Goal: Transaction & Acquisition: Subscribe to service/newsletter

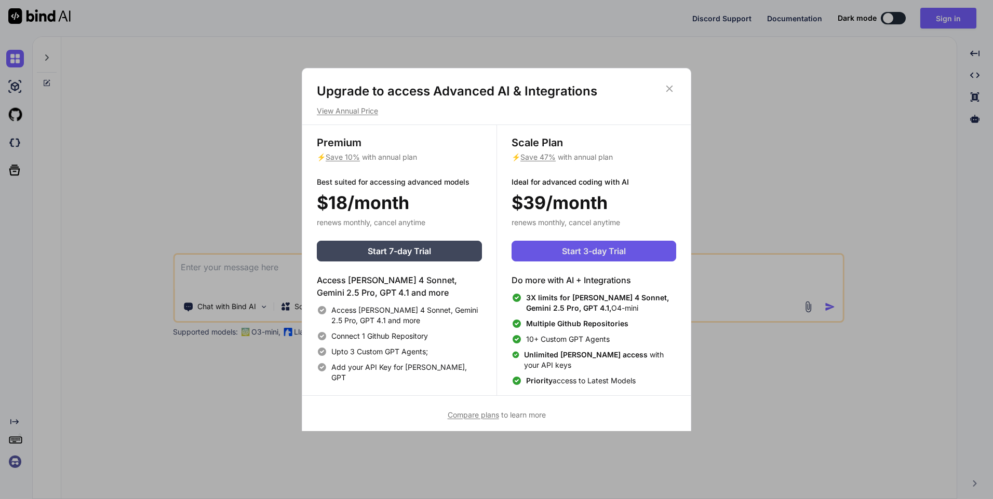
click at [626, 249] on span "Start 3-day Trial" at bounding box center [594, 251] width 64 height 12
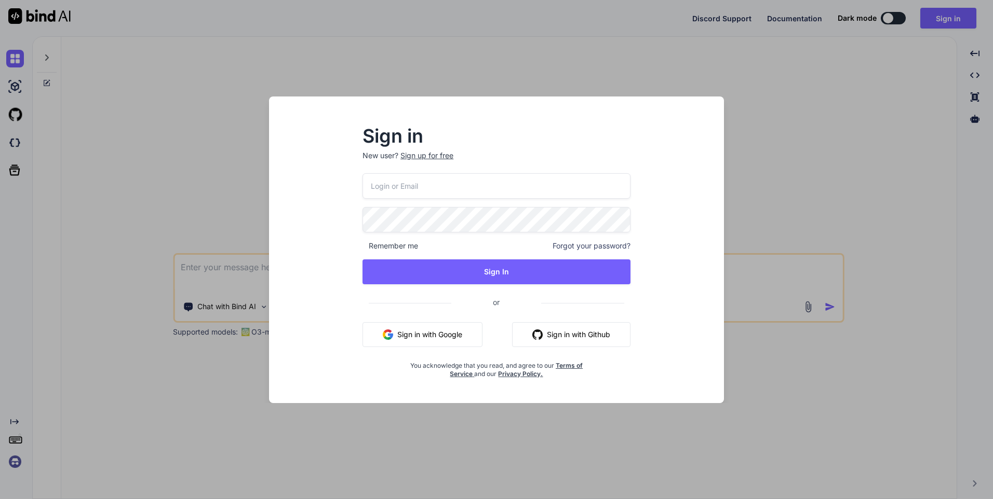
click at [440, 157] on div "Sign up for free" at bounding box center [426, 156] width 53 height 10
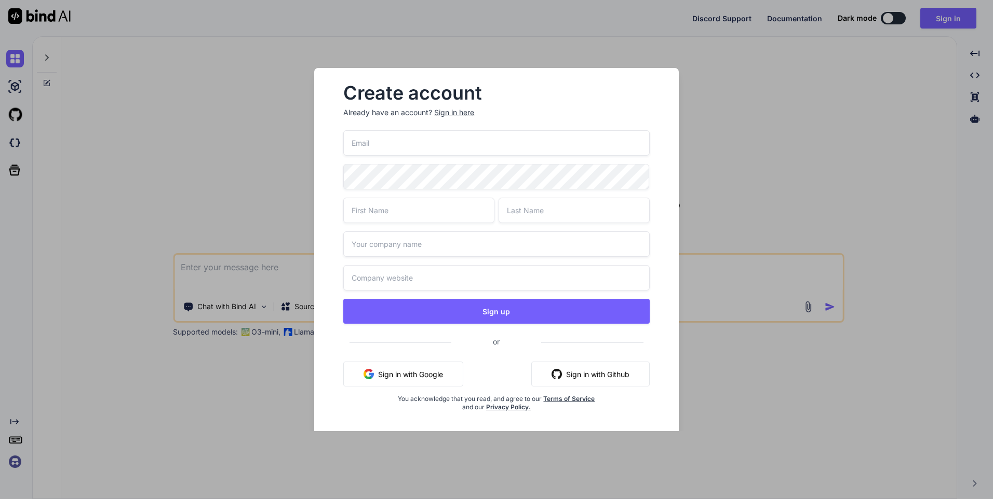
click at [505, 145] on input "email" at bounding box center [496, 142] width 306 height 25
type input "c000@maomaotou.app"
type input "Jim"
type input "Lee"
type input "https://www.mmt.co"
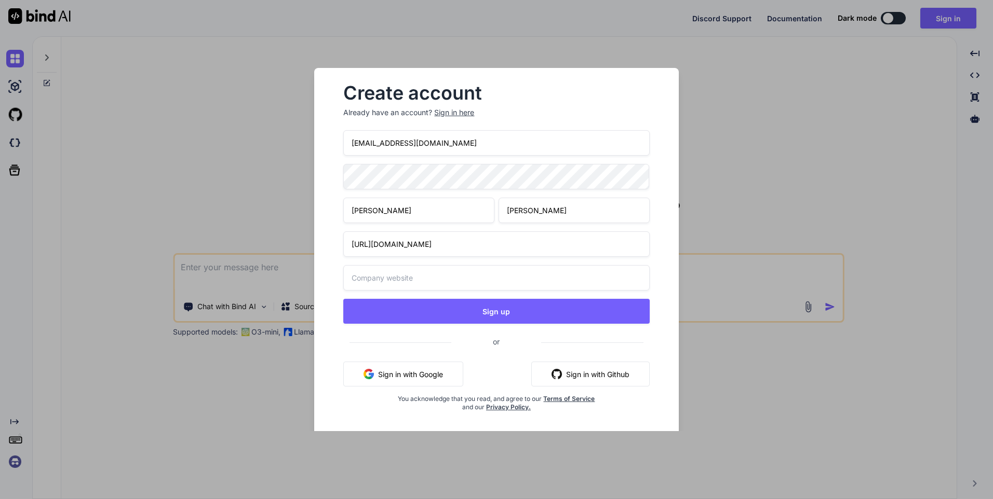
type input "https://www.mmt.co"
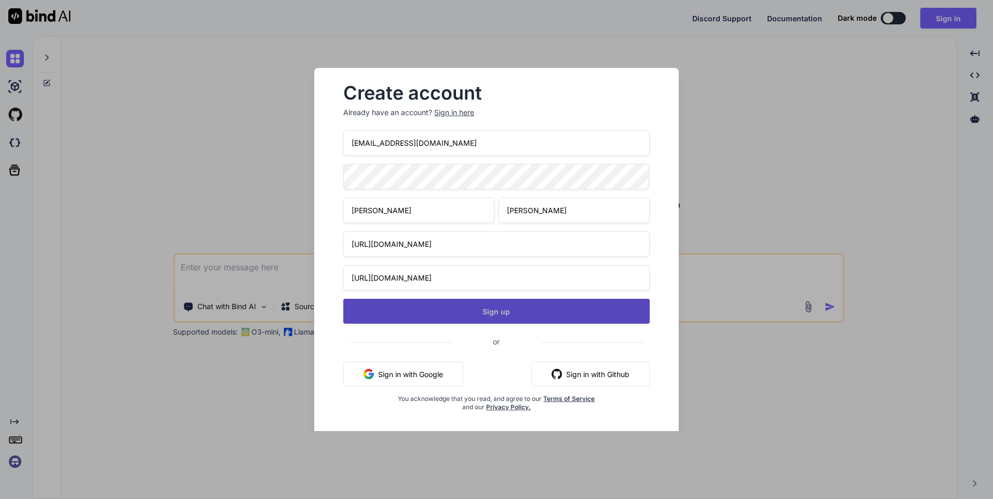
click at [529, 306] on button "Sign up" at bounding box center [496, 311] width 306 height 25
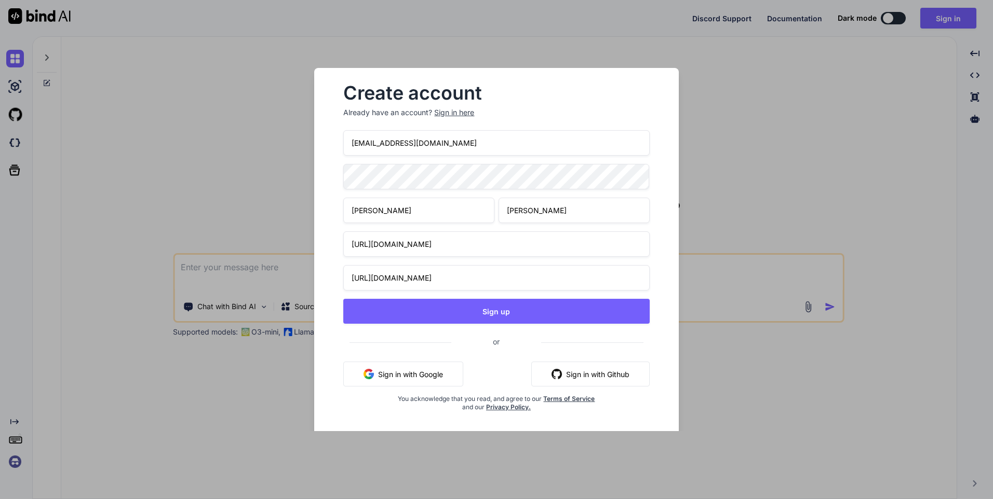
drag, startPoint x: 472, startPoint y: 243, endPoint x: 333, endPoint y: 232, distance: 139.0
click at [333, 232] on div "Create account Already have an account? Sign in here c000@maomaotou.app Jim Lee…" at bounding box center [496, 256] width 331 height 360
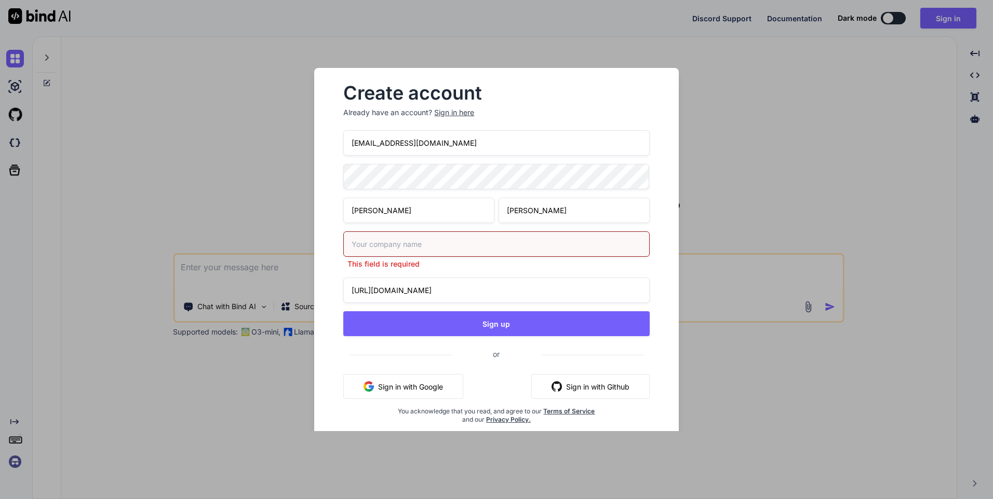
drag, startPoint x: 458, startPoint y: 276, endPoint x: 263, endPoint y: 276, distance: 195.2
click at [263, 276] on div "Create account Already have an account? Sign in here c000@maomaotou.app Jim Lee…" at bounding box center [496, 249] width 993 height 499
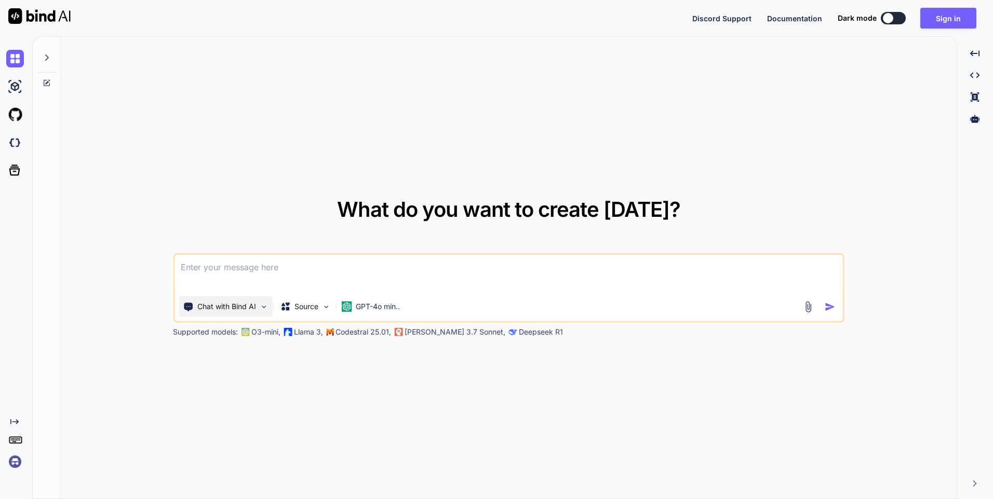
click at [250, 308] on p "Chat with Bind AI" at bounding box center [226, 307] width 59 height 10
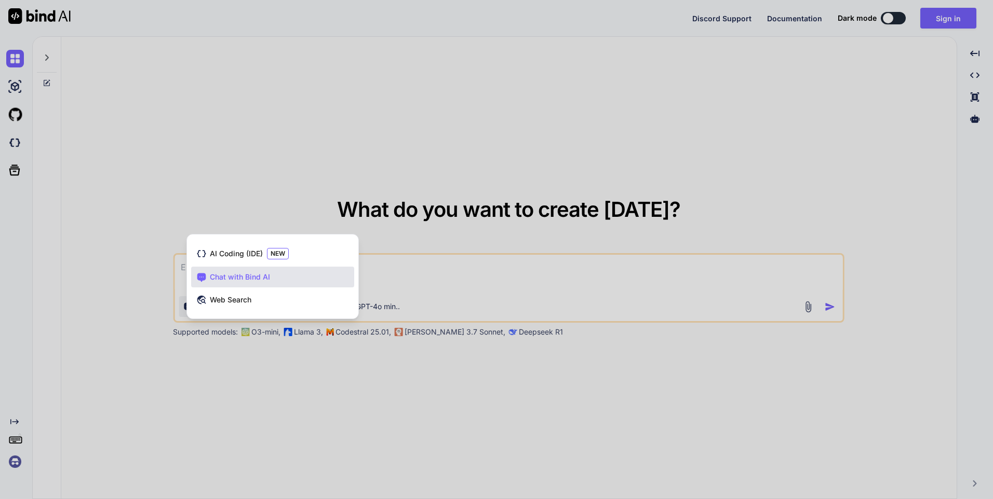
click at [210, 374] on div at bounding box center [496, 249] width 993 height 499
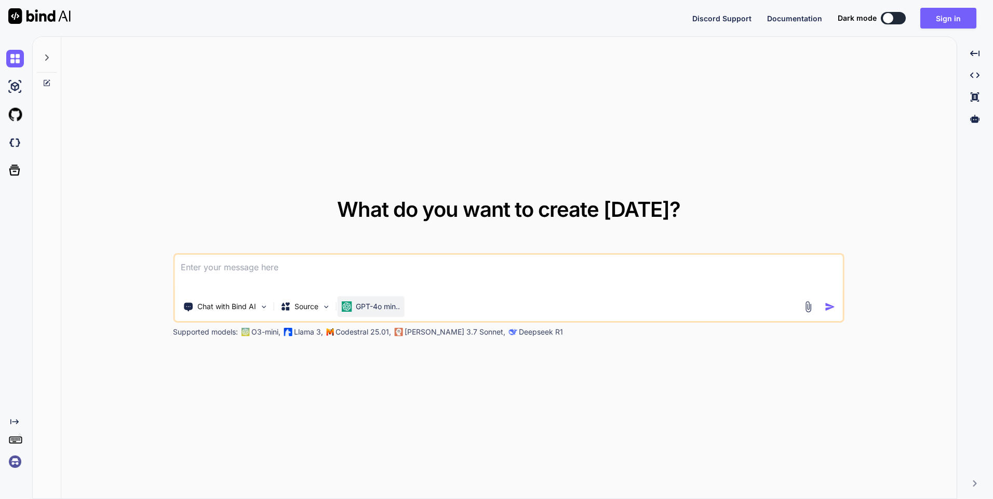
click at [371, 305] on p "GPT-4o min.." at bounding box center [378, 307] width 44 height 10
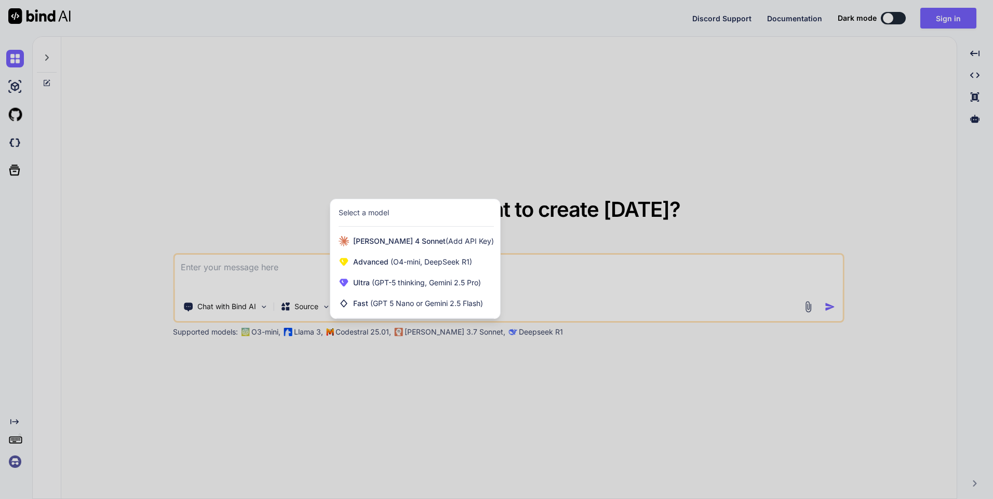
click at [443, 384] on div at bounding box center [496, 249] width 993 height 499
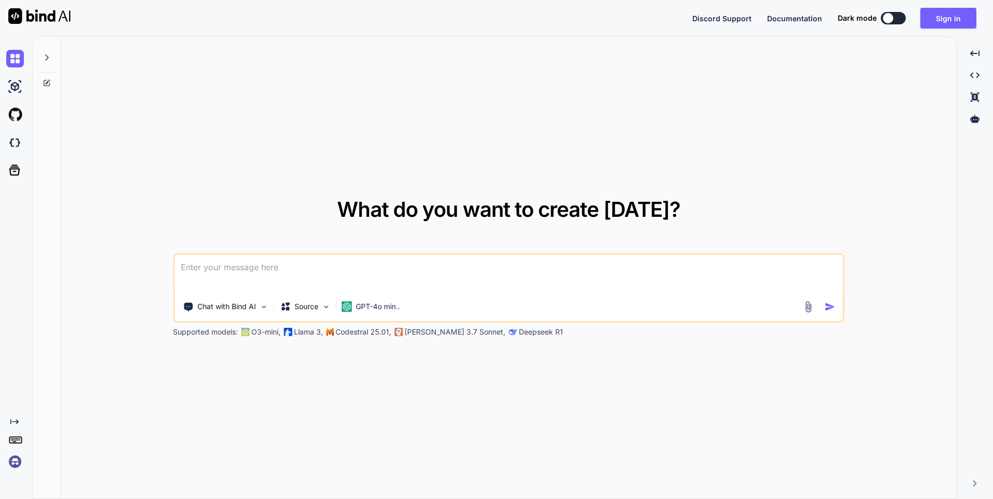
click at [15, 458] on img at bounding box center [15, 462] width 18 height 18
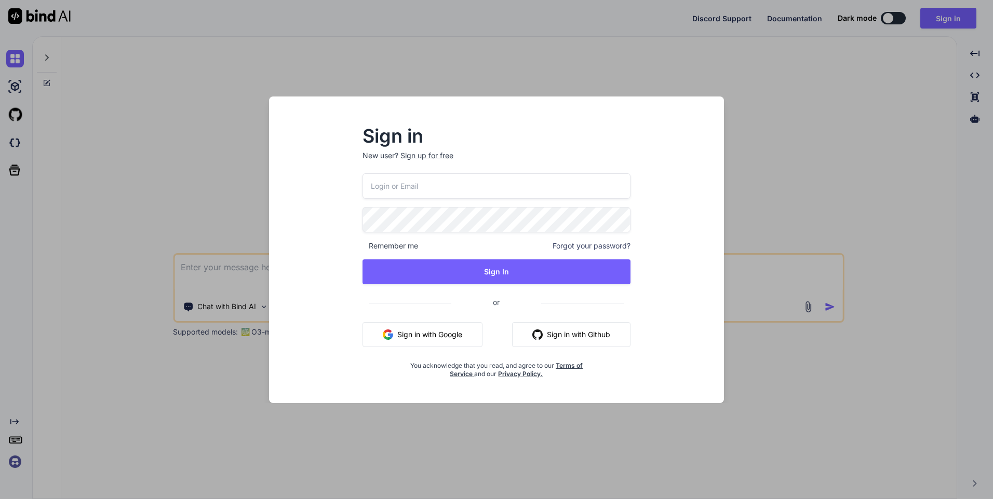
click at [446, 188] on input "email" at bounding box center [496, 185] width 268 height 25
type input "c000@maomaotou.app"
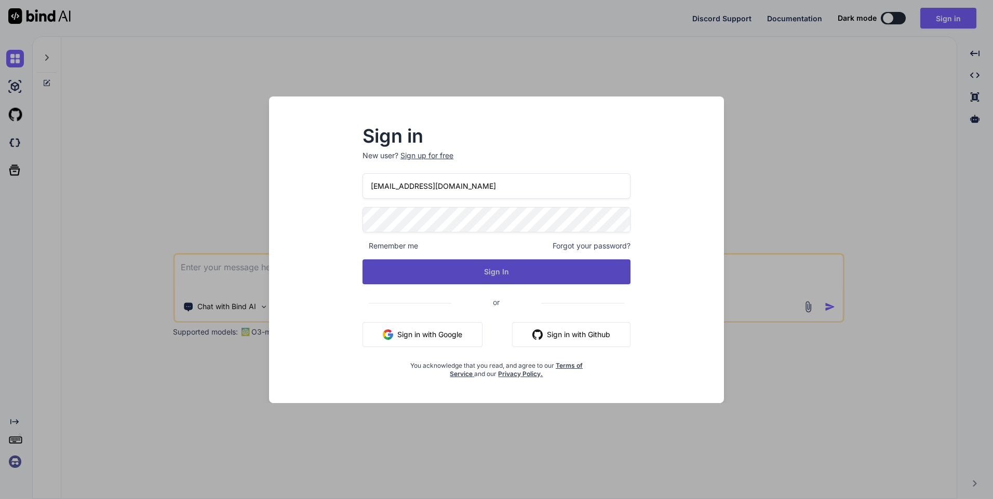
click at [471, 272] on button "Sign In" at bounding box center [496, 272] width 268 height 25
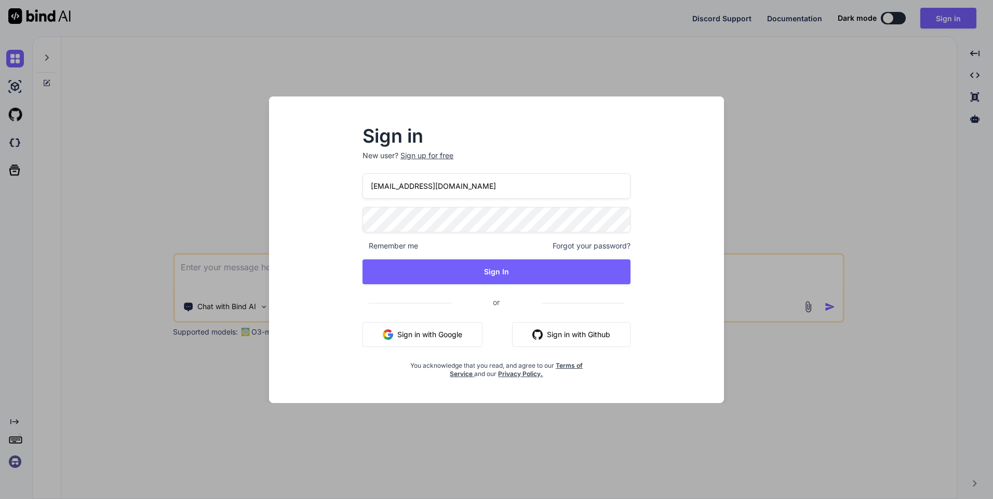
click at [419, 334] on button "Sign in with Google" at bounding box center [422, 334] width 120 height 25
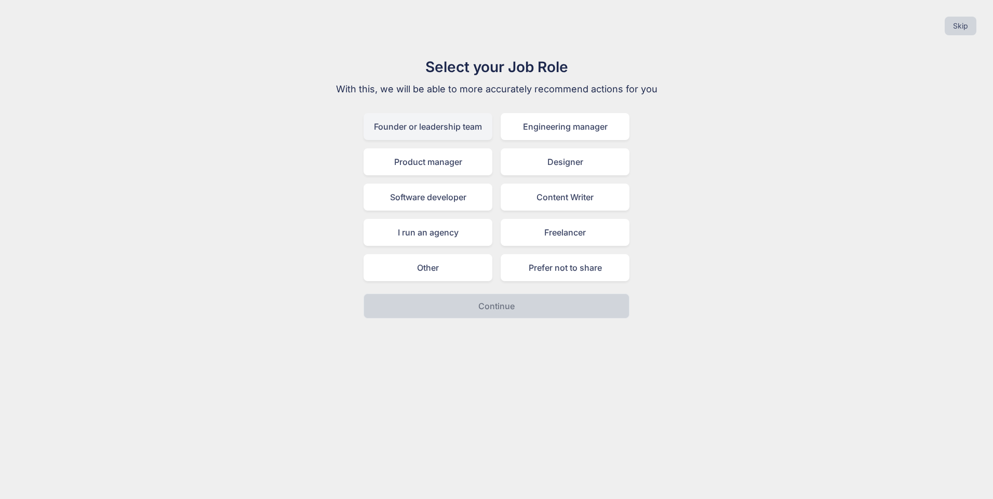
click at [433, 137] on div "Founder or leadership team" at bounding box center [427, 126] width 129 height 27
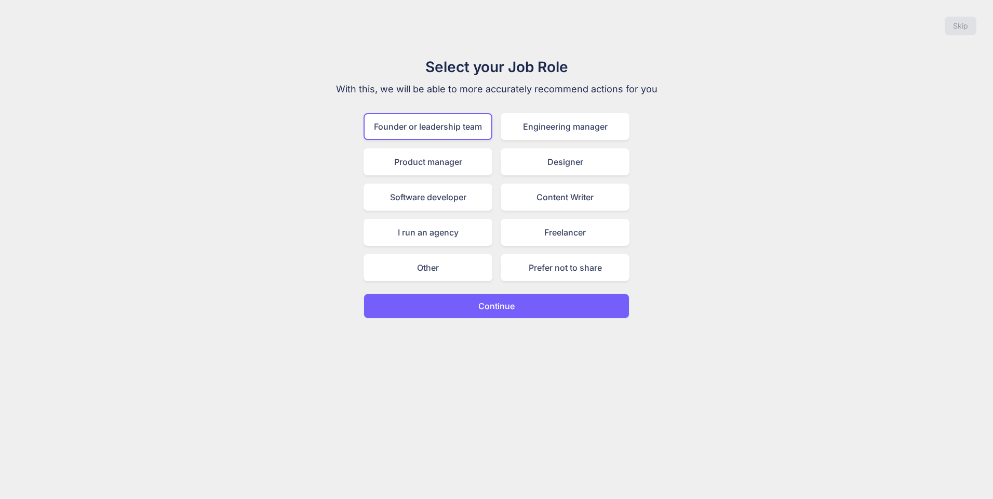
click at [510, 299] on button "Continue" at bounding box center [496, 306] width 266 height 25
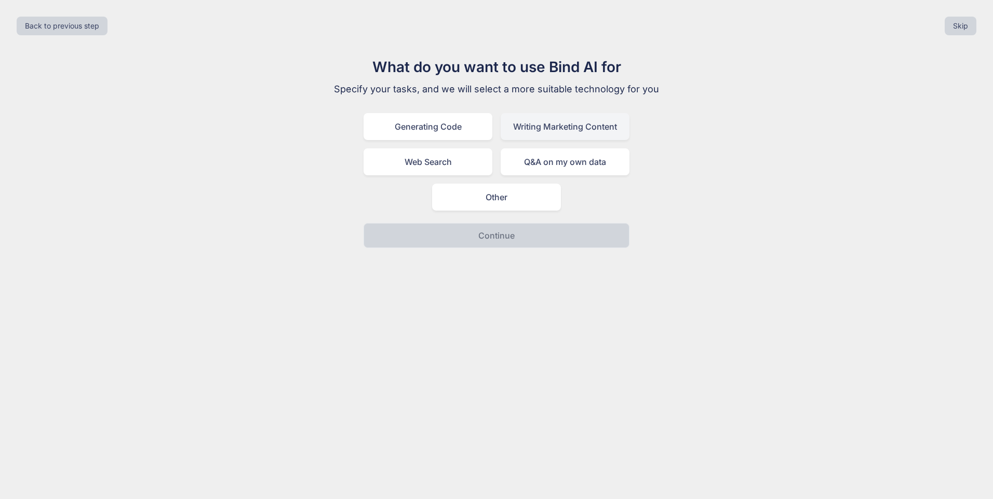
click at [577, 117] on div "Writing Marketing Content" at bounding box center [564, 126] width 129 height 27
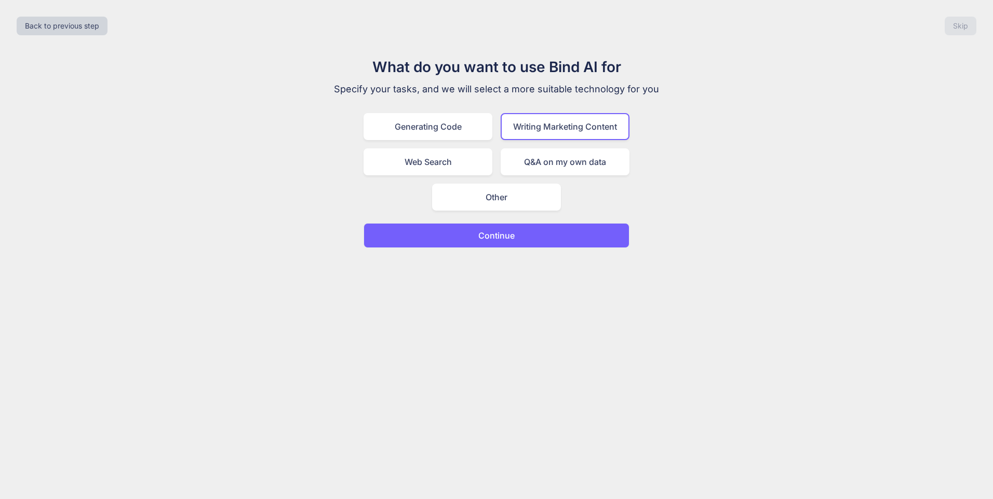
click at [532, 238] on button "Continue" at bounding box center [496, 235] width 266 height 25
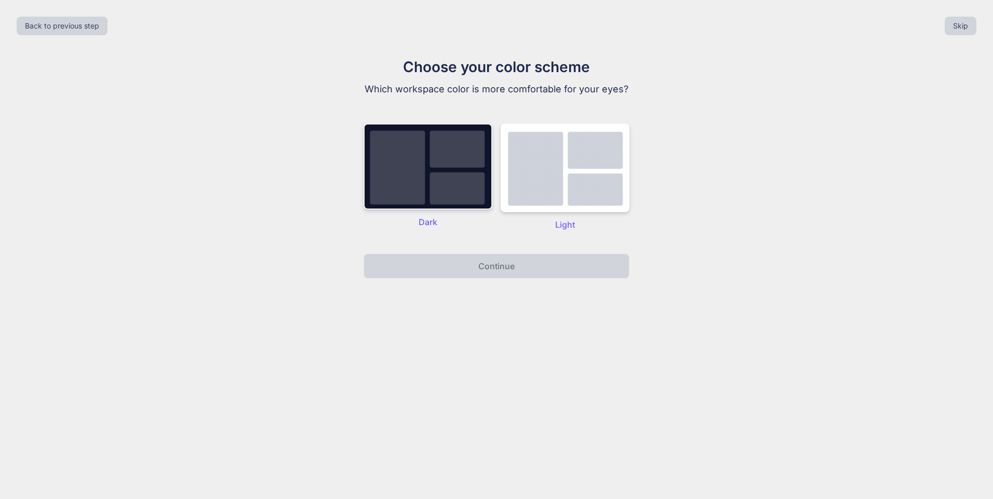
click at [436, 184] on img at bounding box center [427, 167] width 129 height 86
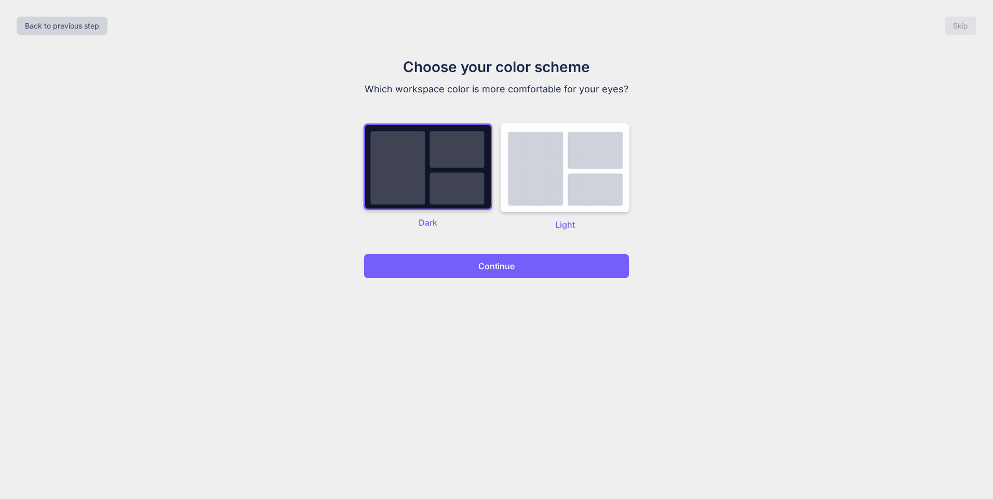
click at [514, 270] on p "Continue" at bounding box center [496, 266] width 36 height 12
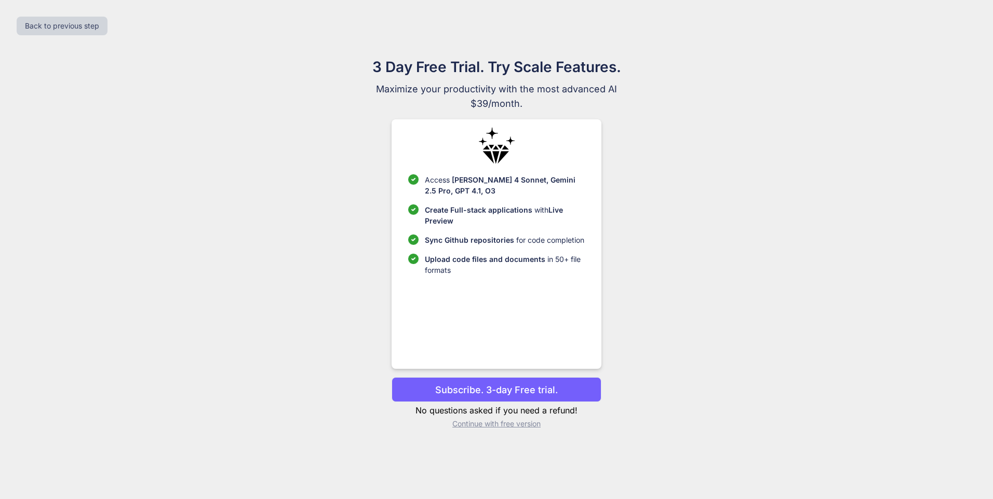
click at [538, 390] on p "Subscribe. 3-day Free trial." at bounding box center [496, 390] width 123 height 14
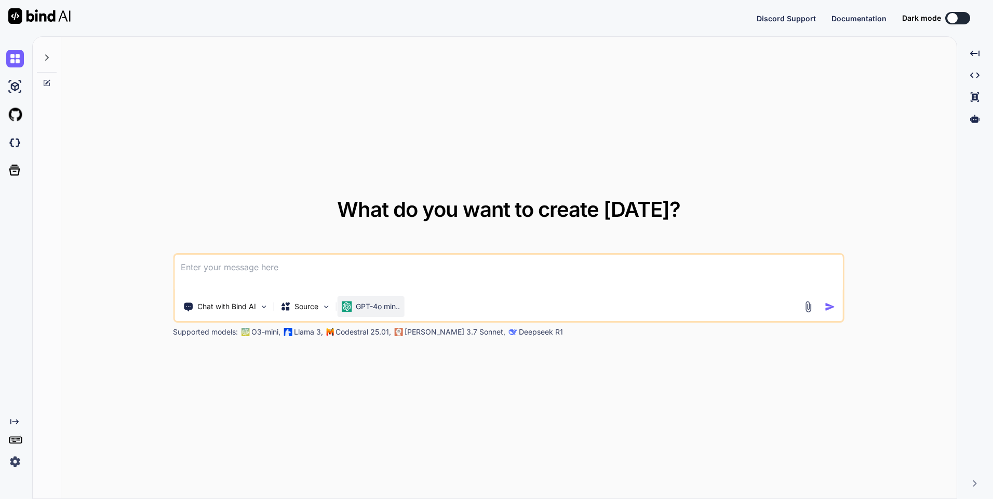
click at [383, 307] on p "GPT-4o min.." at bounding box center [378, 307] width 44 height 10
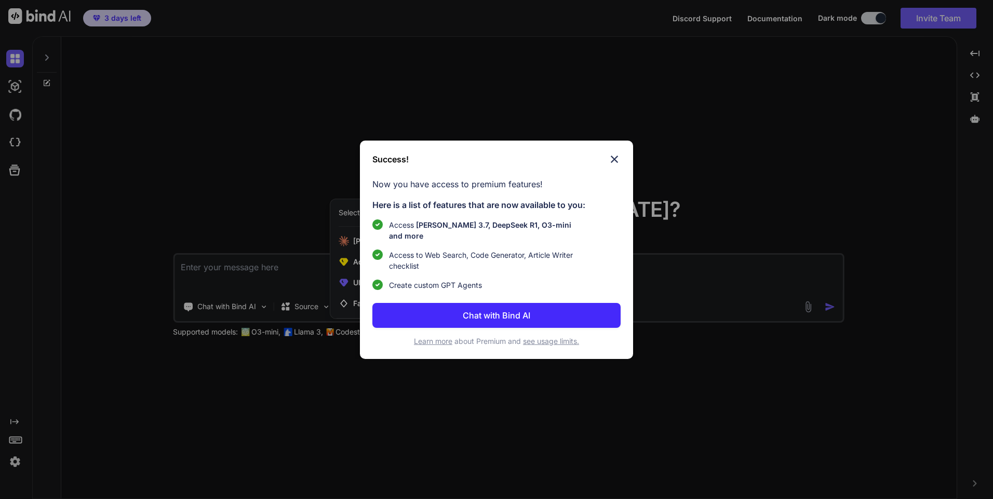
click at [500, 309] on p "Chat with Bind AI" at bounding box center [496, 315] width 67 height 12
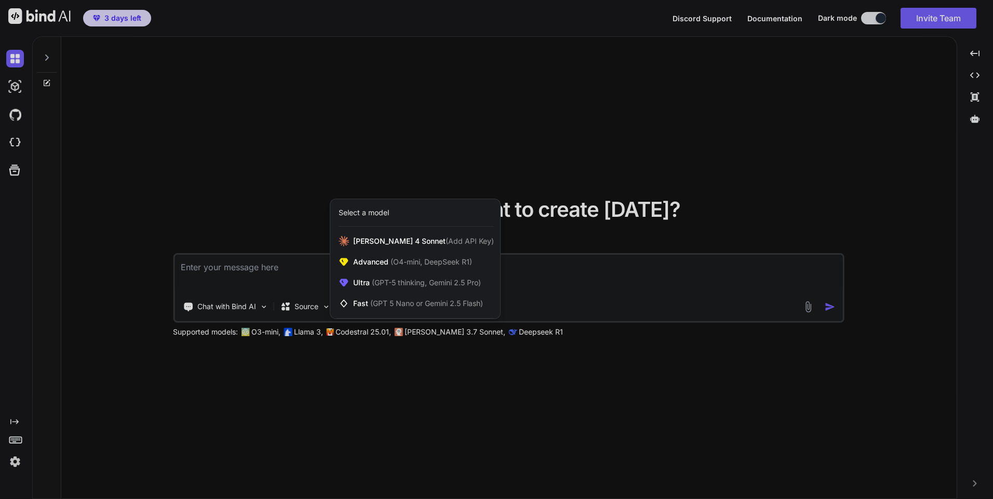
click at [297, 160] on div at bounding box center [496, 249] width 993 height 499
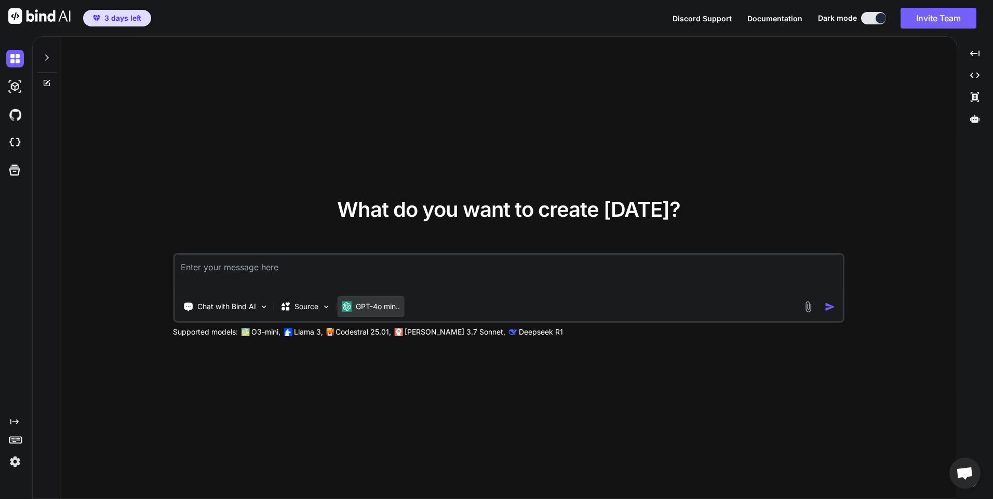
click at [371, 312] on div "GPT-4o min.." at bounding box center [370, 306] width 67 height 21
click at [383, 307] on p "GPT-4o min.." at bounding box center [378, 307] width 44 height 10
click at [315, 310] on p "Source" at bounding box center [306, 307] width 24 height 10
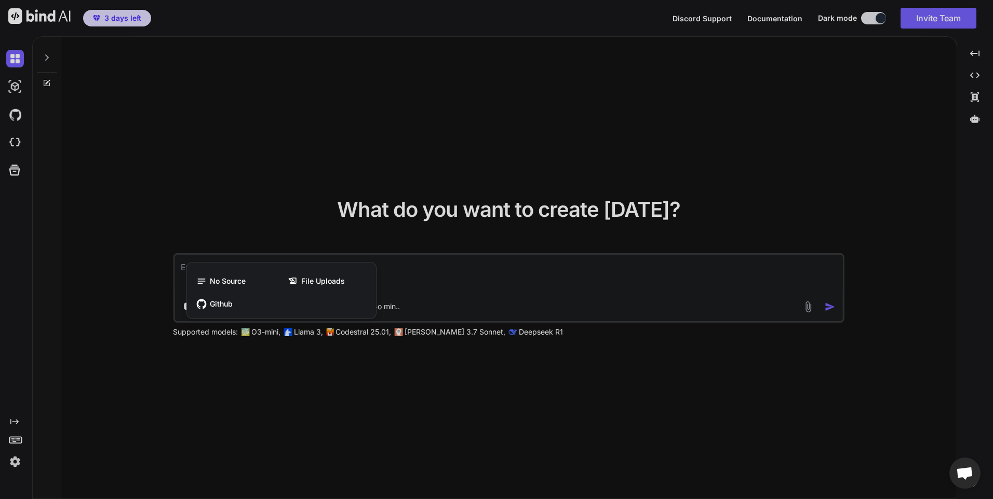
click at [242, 409] on div at bounding box center [496, 249] width 993 height 499
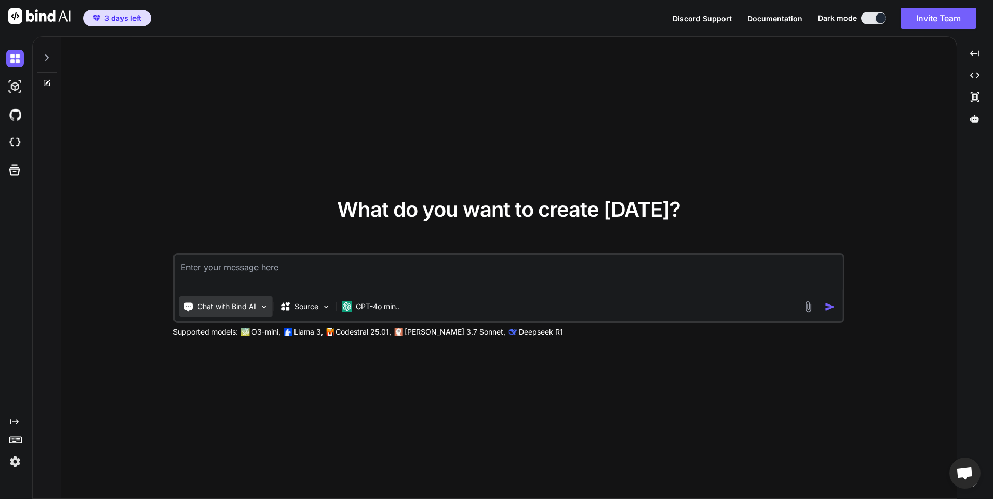
click at [227, 311] on p "Chat with Bind AI" at bounding box center [226, 307] width 59 height 10
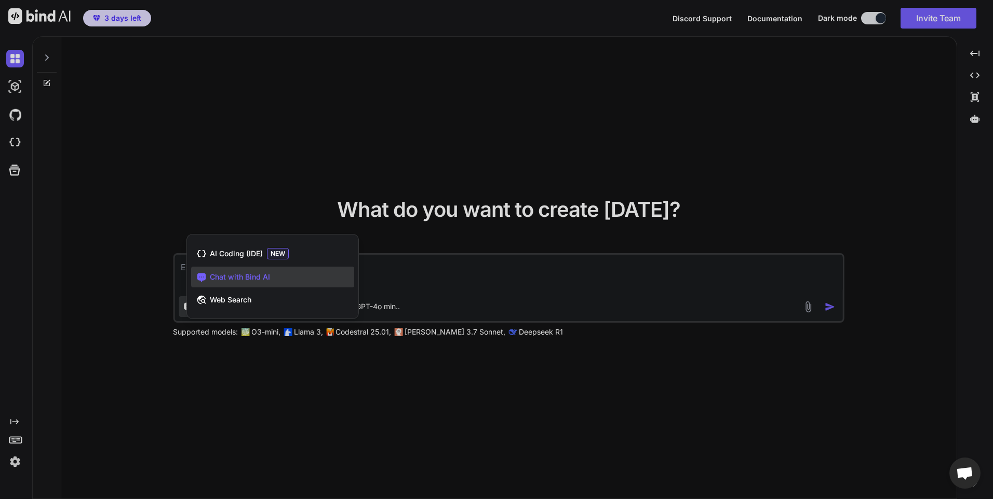
click at [315, 366] on div at bounding box center [496, 249] width 993 height 499
type textarea "x"
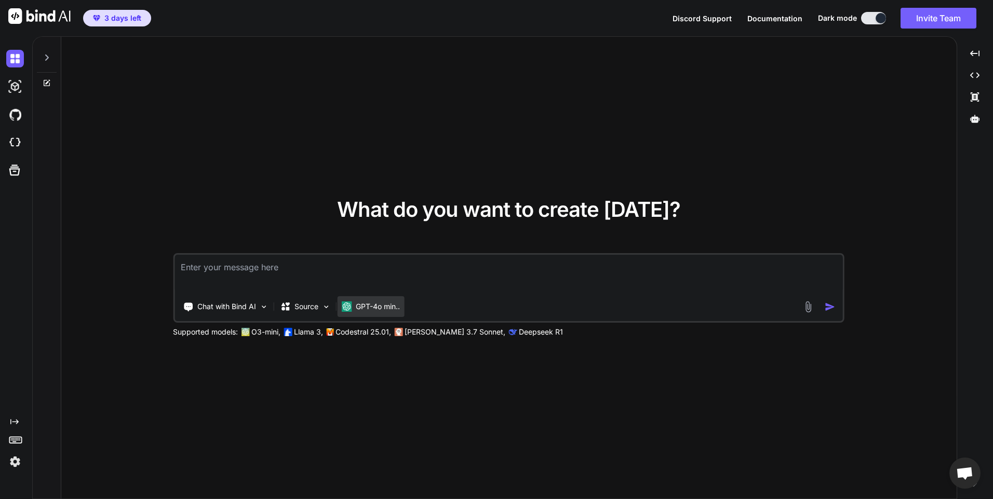
click at [364, 310] on p "GPT-4o min.." at bounding box center [378, 307] width 44 height 10
click at [554, 306] on div "Chat with Bind AI Source GPT-4o min.." at bounding box center [488, 306] width 628 height 21
click at [208, 333] on p "Supported models:" at bounding box center [205, 332] width 65 height 10
click at [377, 306] on p "GPT-4o min.." at bounding box center [378, 307] width 44 height 10
click at [361, 309] on p "GPT-4o min.." at bounding box center [378, 307] width 44 height 10
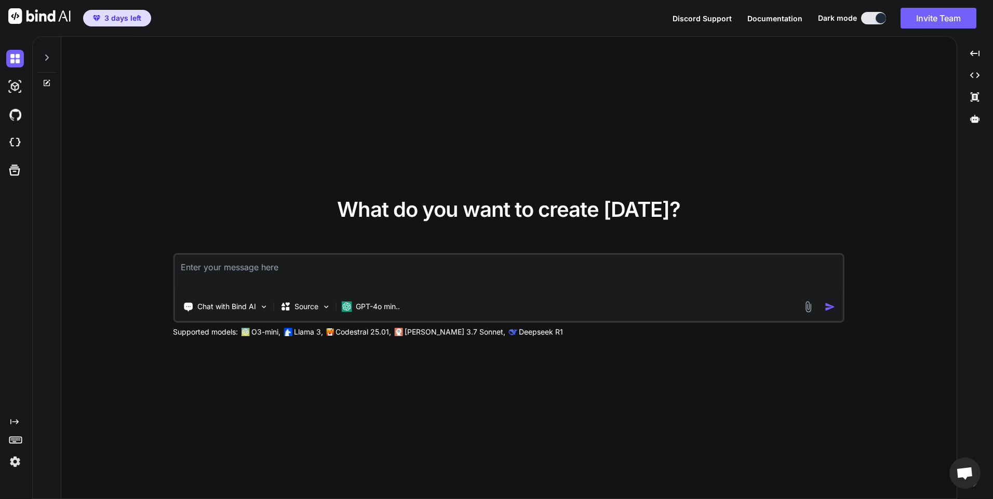
click at [11, 466] on img at bounding box center [15, 462] width 18 height 18
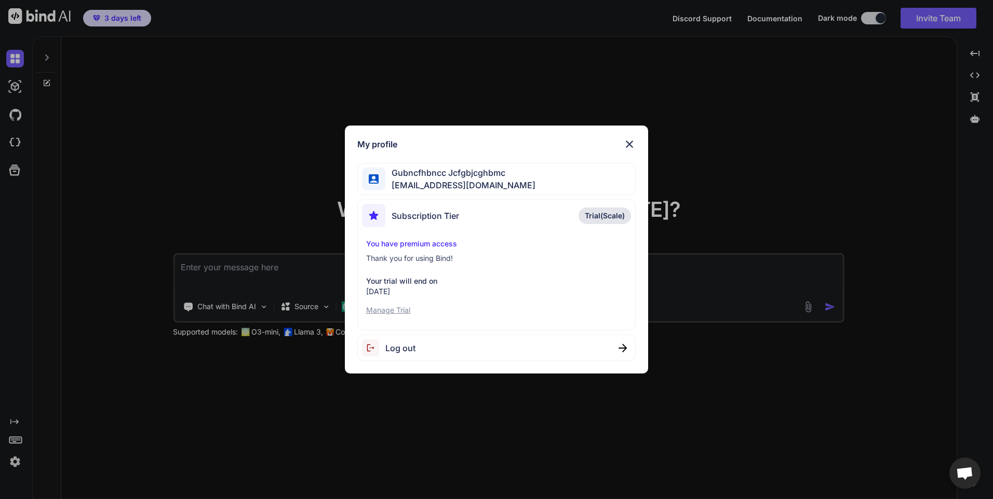
click at [627, 145] on img at bounding box center [629, 144] width 12 height 12
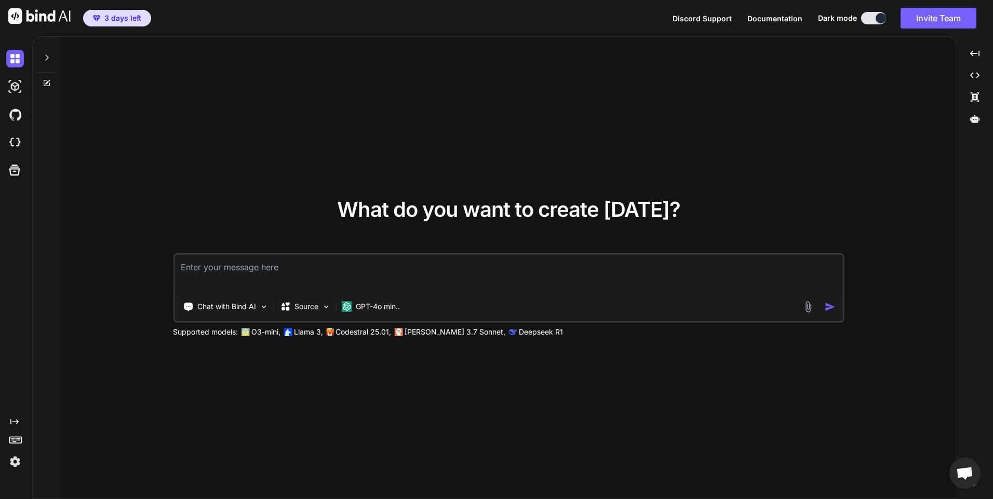
click at [439, 334] on p "[PERSON_NAME] 3.7 Sonnet," at bounding box center [454, 332] width 101 height 10
click at [365, 310] on p "GPT-4o min.." at bounding box center [378, 307] width 44 height 10
click at [323, 308] on img at bounding box center [325, 307] width 9 height 9
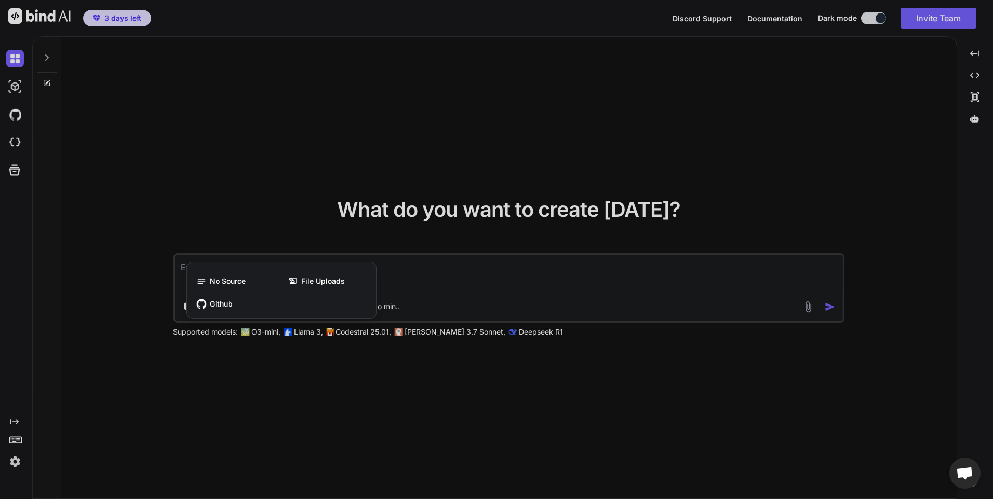
click at [223, 379] on div at bounding box center [496, 249] width 993 height 499
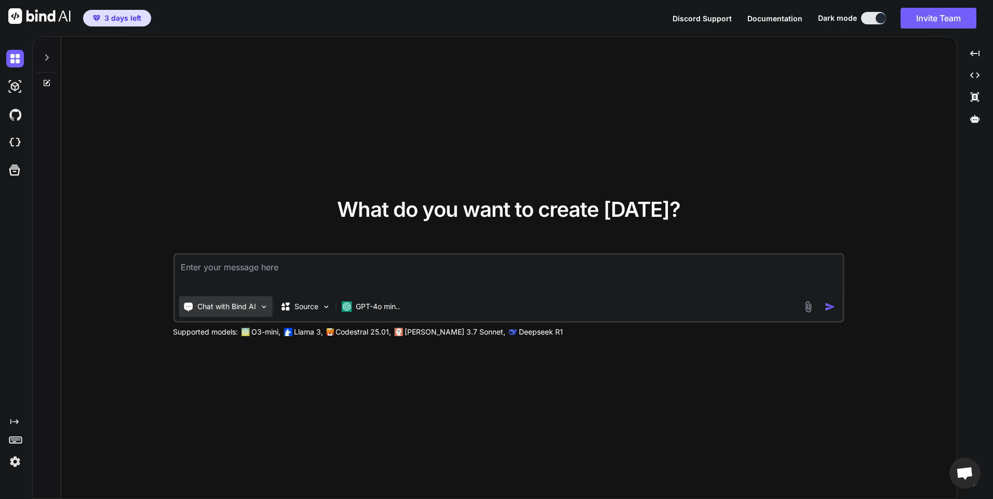
click at [222, 310] on p "Chat with Bind AI" at bounding box center [226, 307] width 59 height 10
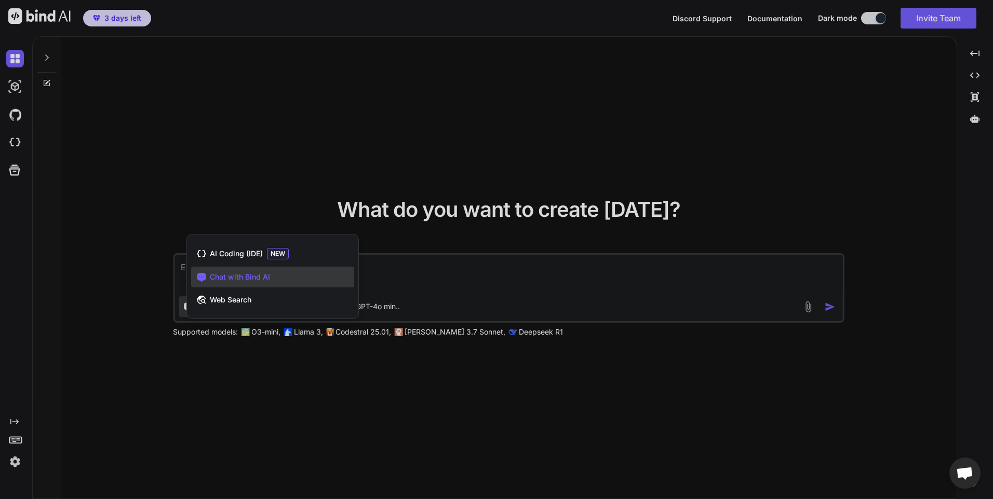
click at [205, 382] on div at bounding box center [496, 249] width 993 height 499
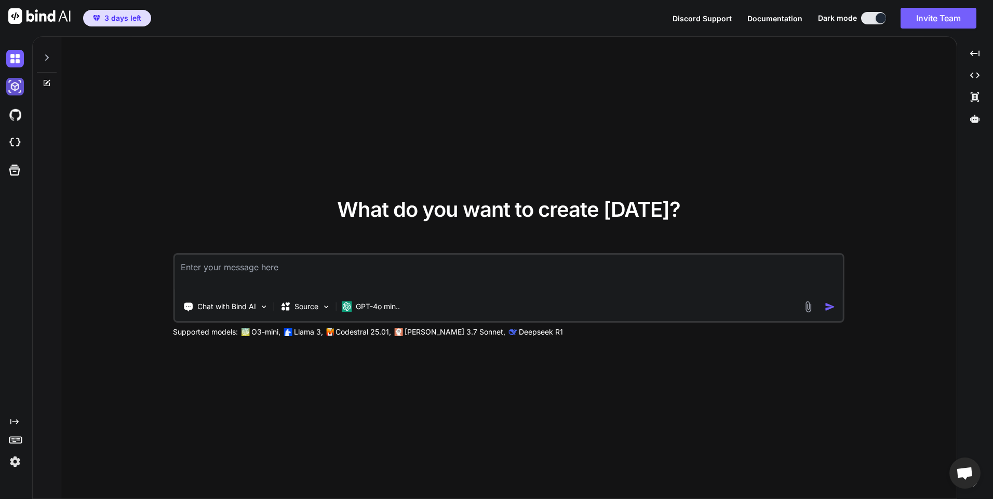
click at [14, 82] on img at bounding box center [15, 87] width 18 height 18
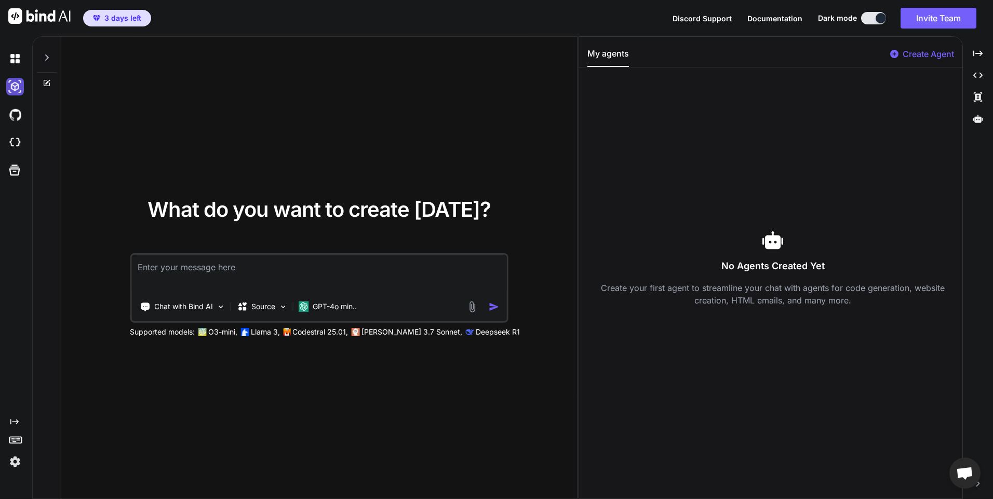
click at [16, 88] on img at bounding box center [15, 87] width 18 height 18
click at [17, 171] on icon at bounding box center [14, 170] width 15 height 15
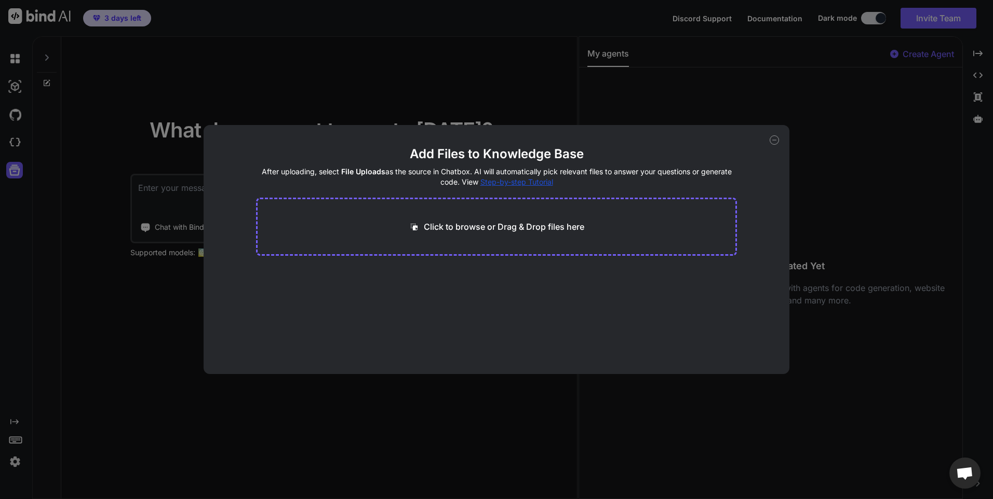
click at [779, 134] on div "Add Files to Knowledge Base After uploading, select File Uploads as the source …" at bounding box center [497, 249] width 586 height 249
click at [774, 142] on icon at bounding box center [773, 139] width 9 height 9
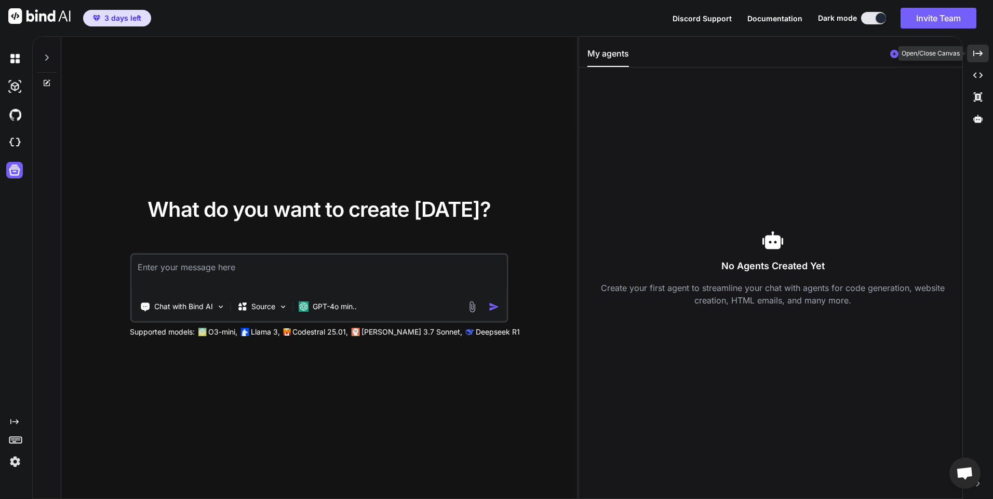
click at [978, 54] on icon "Created with Pixso." at bounding box center [977, 53] width 9 height 9
type textarea "x"
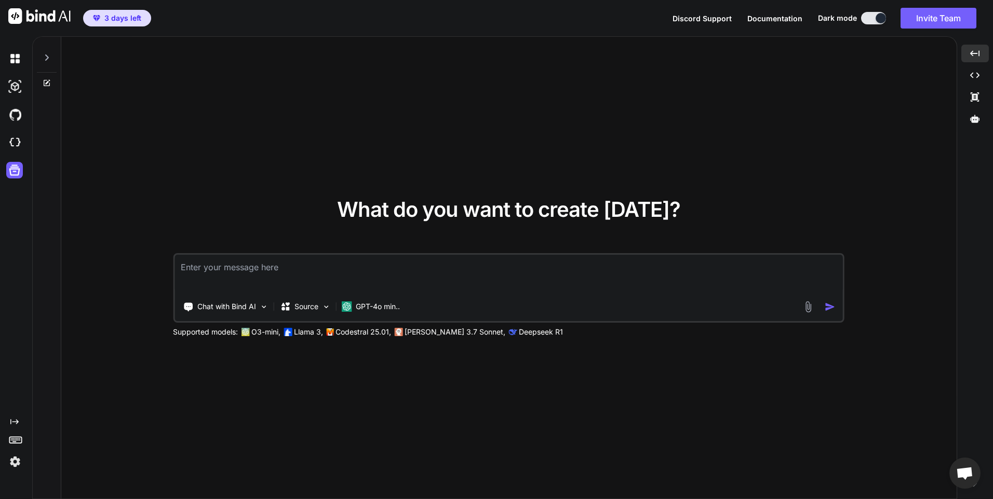
click at [525, 265] on textarea at bounding box center [508, 274] width 668 height 38
type textarea "请做个自我介绍"
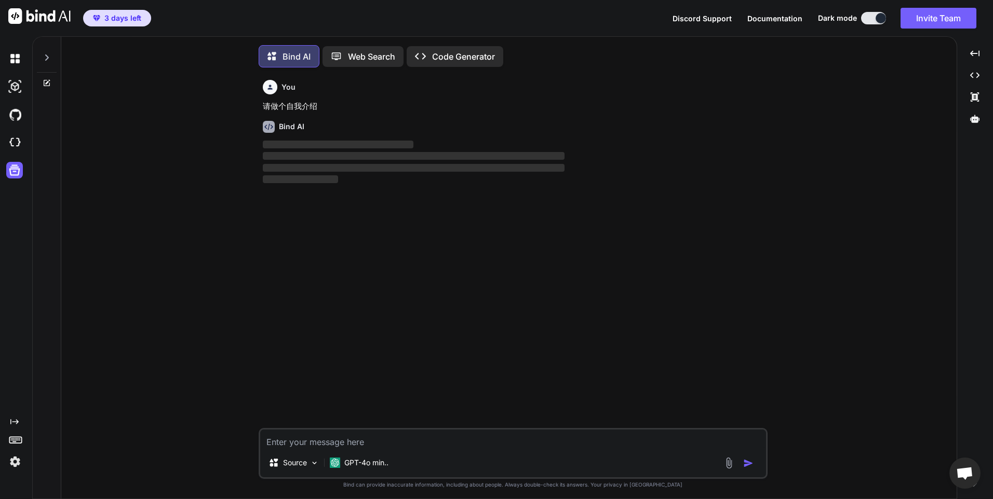
scroll to position [5, 0]
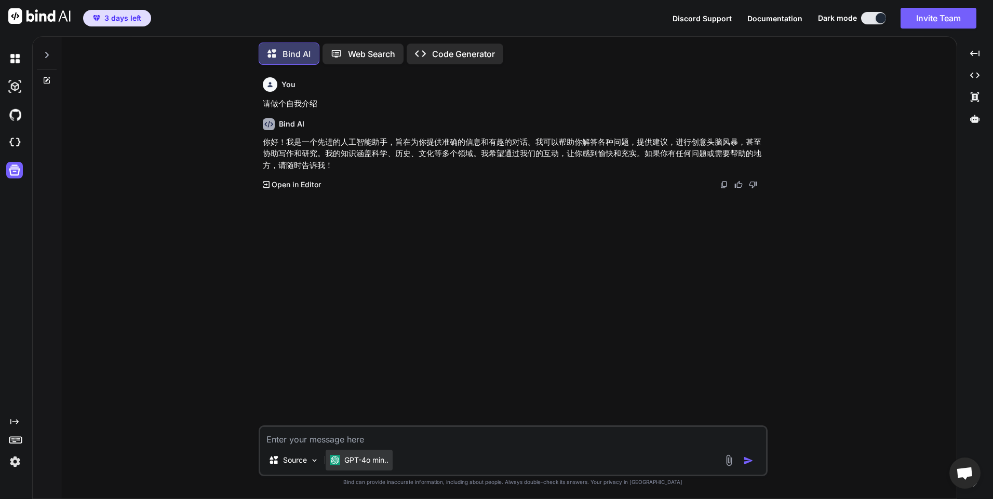
click at [367, 466] on div "GPT-4o min.." at bounding box center [358, 460] width 67 height 21
click at [301, 460] on p "Source" at bounding box center [295, 460] width 24 height 10
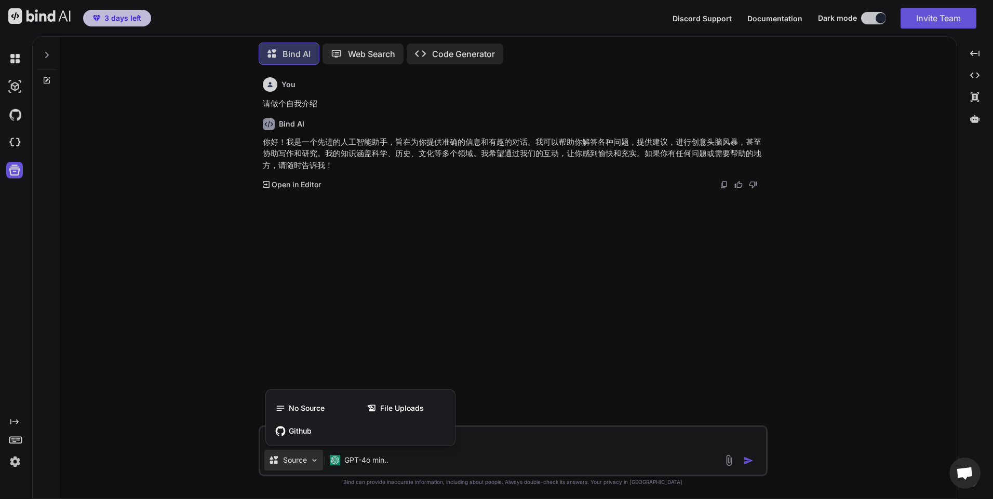
click at [301, 460] on div at bounding box center [496, 249] width 993 height 499
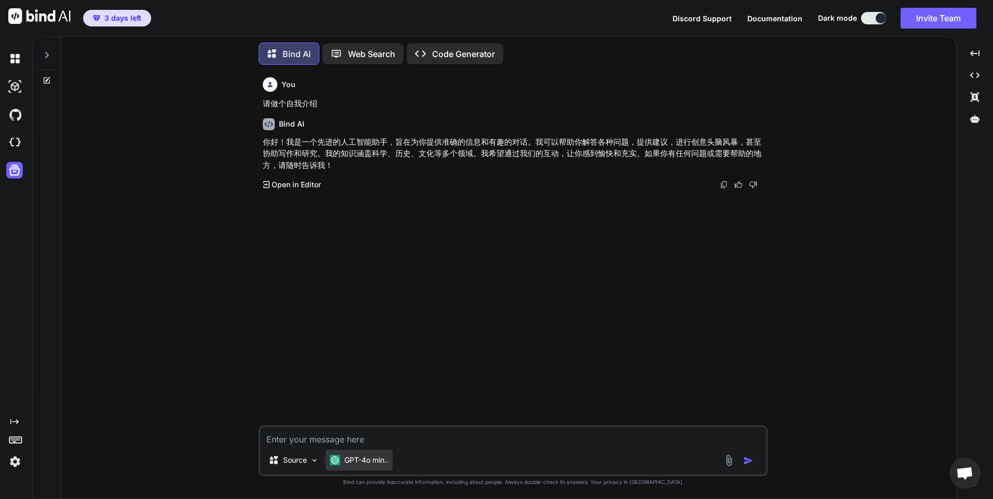
click at [377, 465] on p "GPT-4o min.." at bounding box center [366, 460] width 44 height 10
click at [376, 464] on p "GPT-4o min.." at bounding box center [366, 460] width 44 height 10
click at [972, 116] on icon at bounding box center [974, 118] width 9 height 9
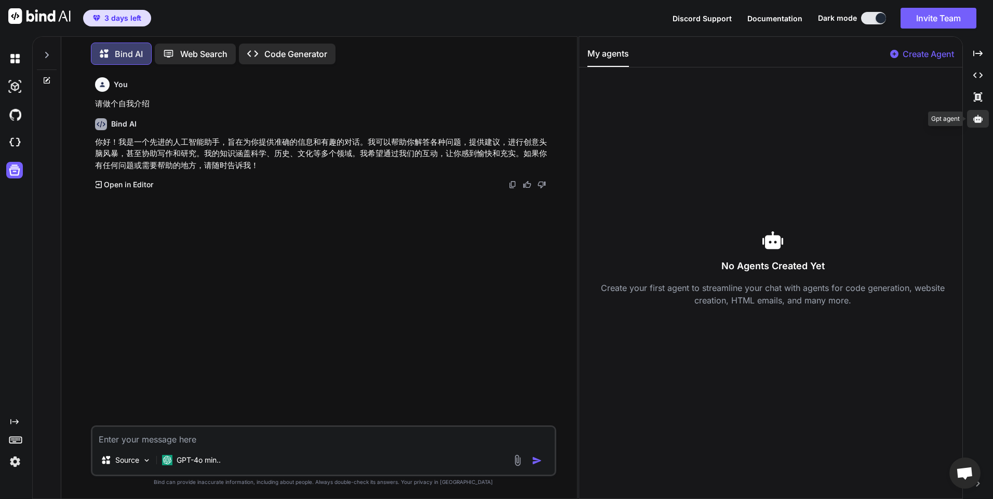
click at [975, 116] on icon at bounding box center [977, 118] width 9 height 9
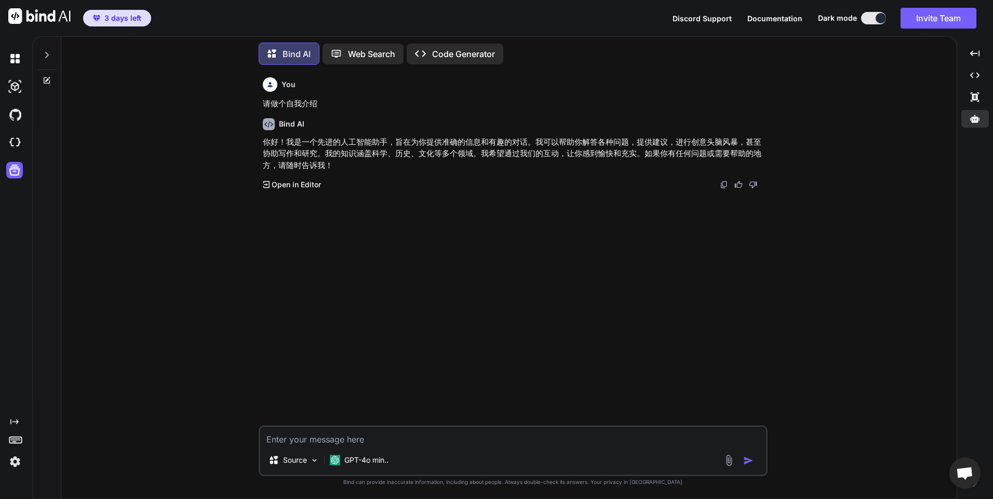
click at [492, 292] on div "You 请做个自我介绍 Bind AI 你好！我是一个先进的人工智能助手，旨在为你提供准确的信息和有趣的对话。我可以帮助你解答各种问题，提供建议，进行创意头脑…" at bounding box center [514, 249] width 507 height 352
click at [364, 458] on p "GPT-4o min.." at bounding box center [366, 460] width 44 height 10
